Goal: Ask a question

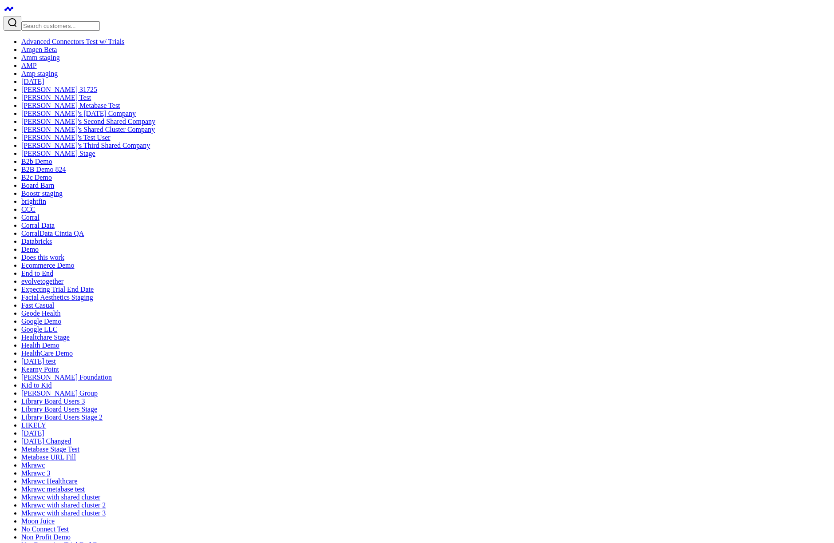
scroll to position [160, 0]
click at [64, 173] on link "B2B Demo 824" at bounding box center [43, 169] width 44 height 8
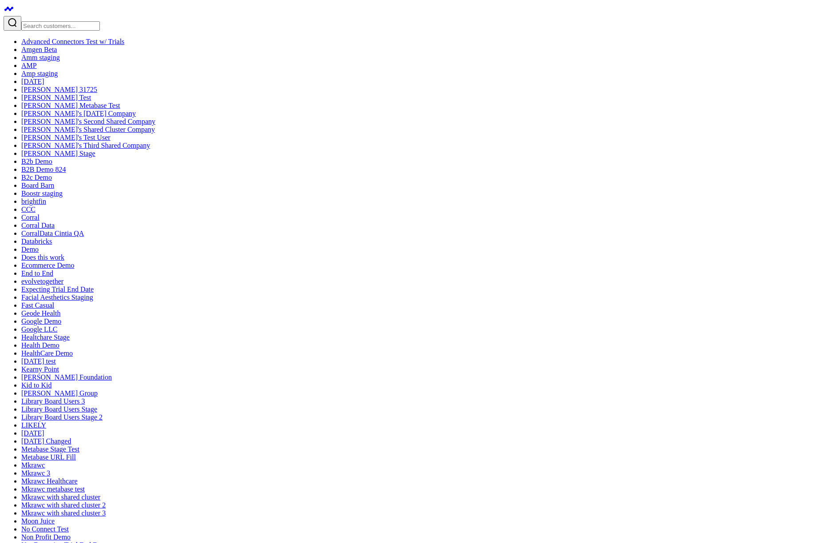
type input "GarethTest"
type input "PriceTest"
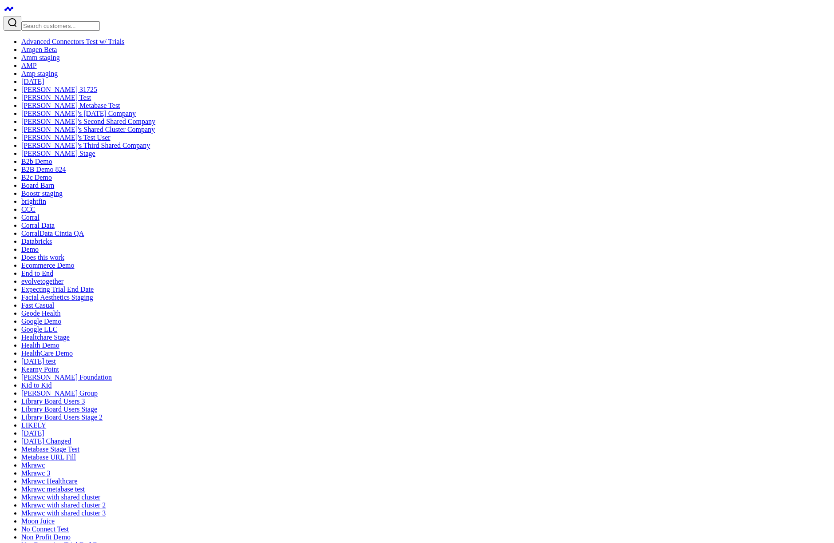
type textarea "@GarethViewer PriceViewer"
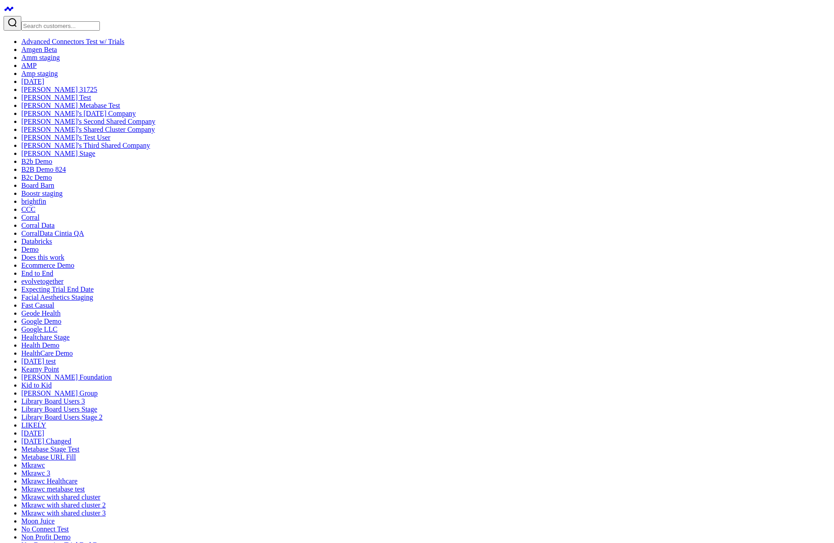
type textarea "d"
type textarea "s"
type textarea "g"
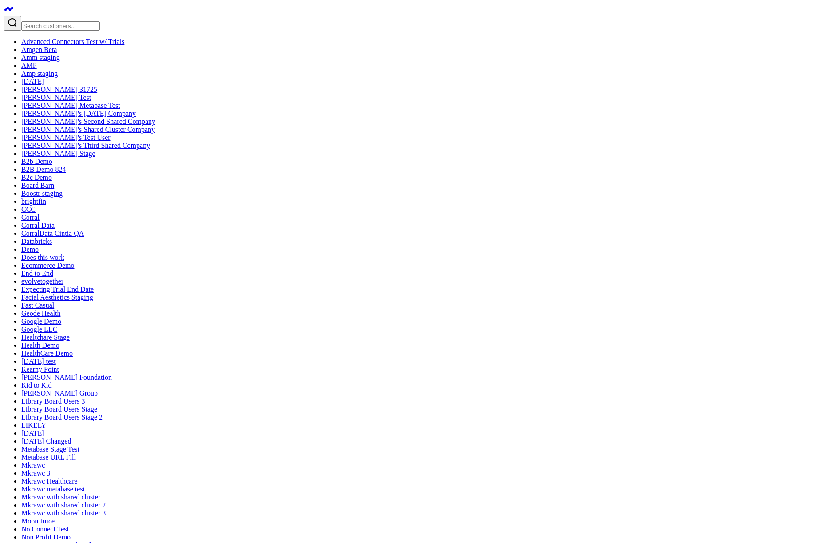
type textarea "@GarethViewer PriceViewer"
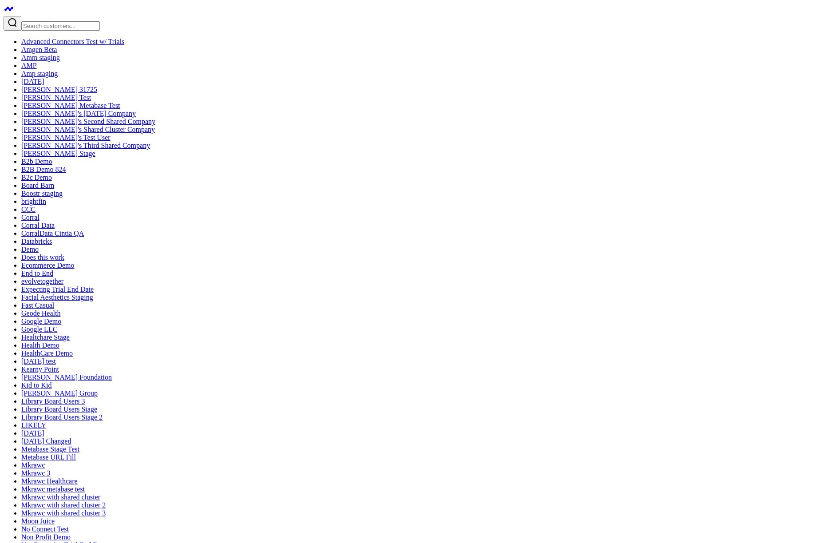
type textarea "v"
type textarea "g"
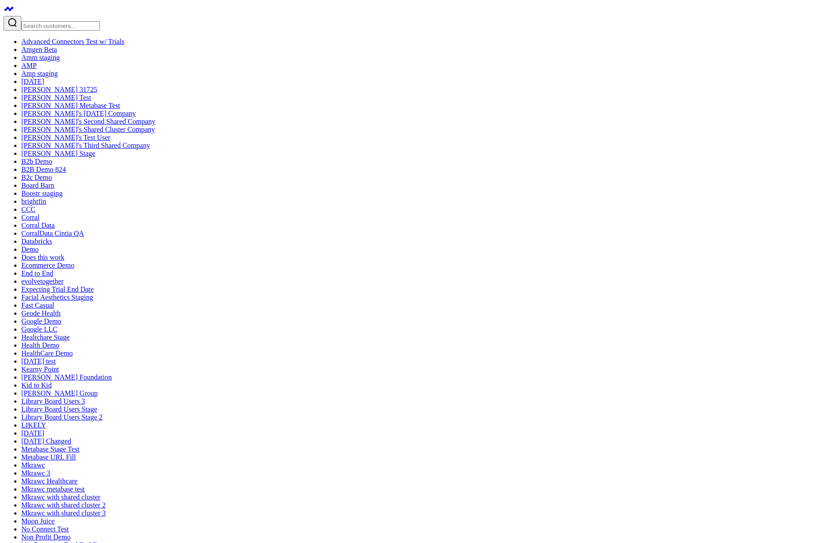
type textarea "@GarethViewer PriceViewer"
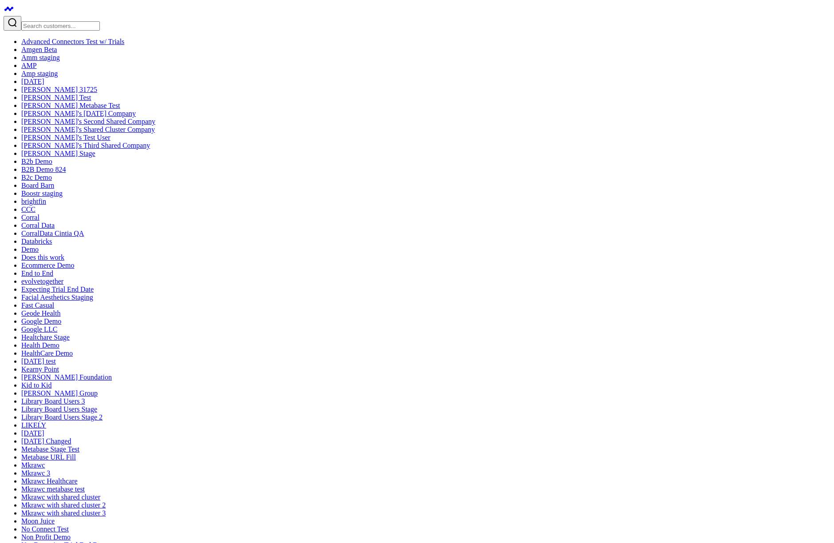
type textarea "s"
drag, startPoint x: 408, startPoint y: 263, endPoint x: 411, endPoint y: 266, distance: 4.7
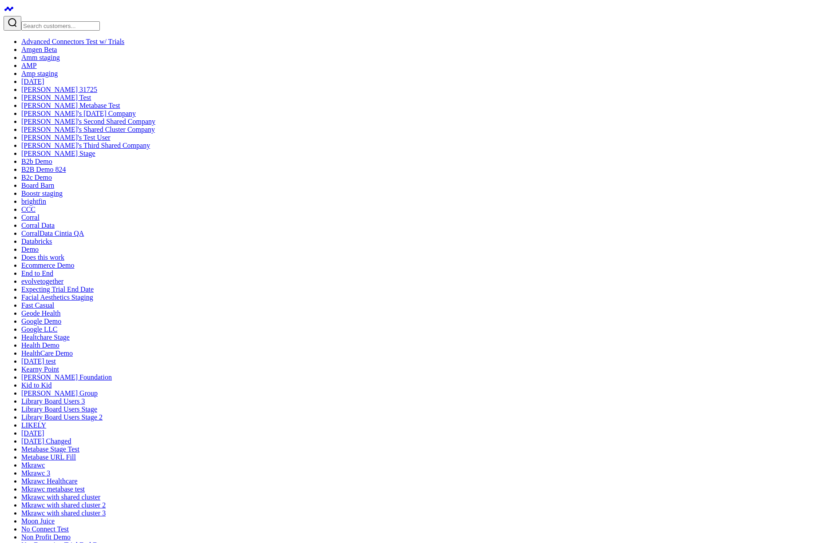
type textarea "g"
type textarea "s"
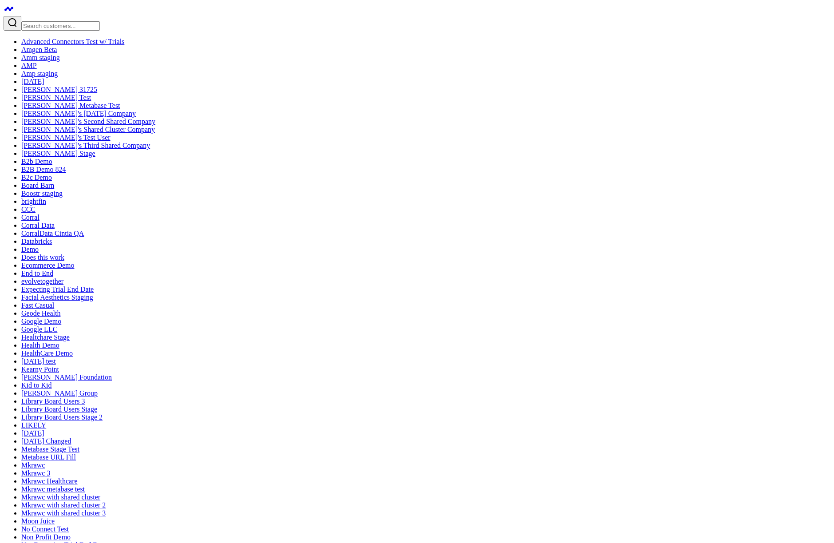
type textarea "g"
type textarea "s"
type textarea "g"
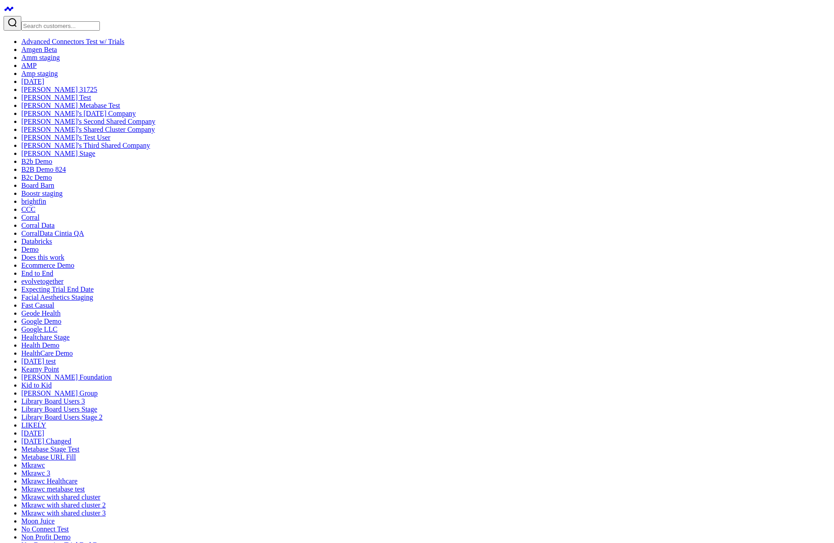
type textarea "g"
type textarea "G"
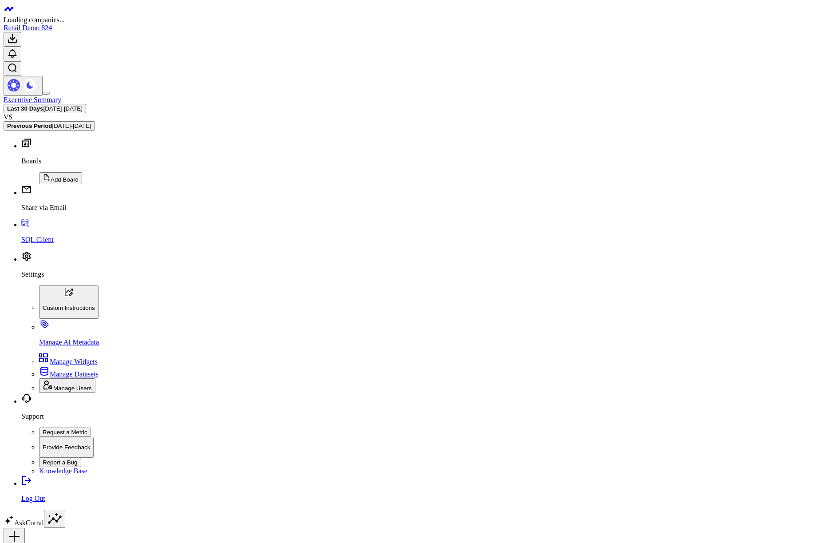
click at [44, 519] on link "AskCorral" at bounding box center [24, 523] width 40 height 8
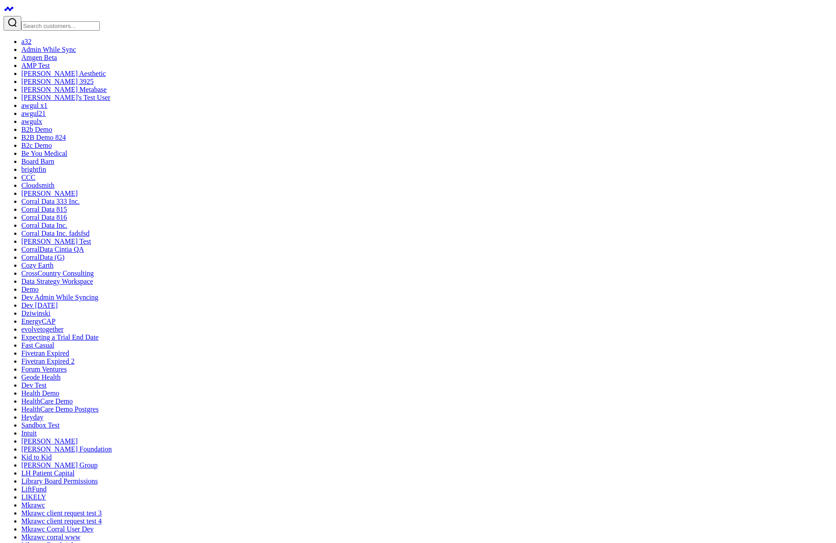
type textarea "dessert"
drag, startPoint x: 461, startPoint y: 115, endPoint x: 549, endPoint y: 126, distance: 88.4
